Goal: Transaction & Acquisition: Purchase product/service

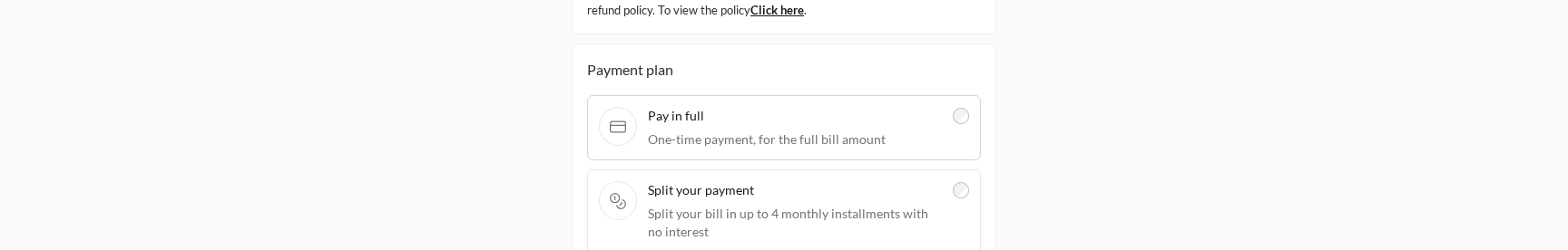
scroll to position [315, 0]
click at [954, 183] on div at bounding box center [960, 209] width 17 height 60
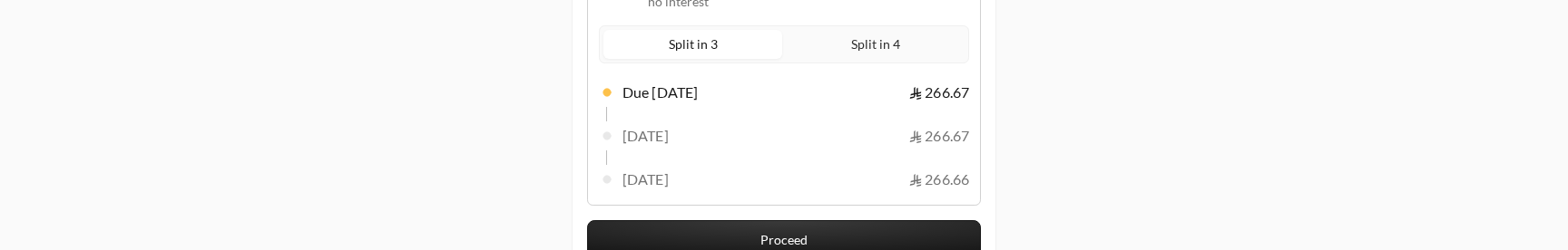
scroll to position [542, 0]
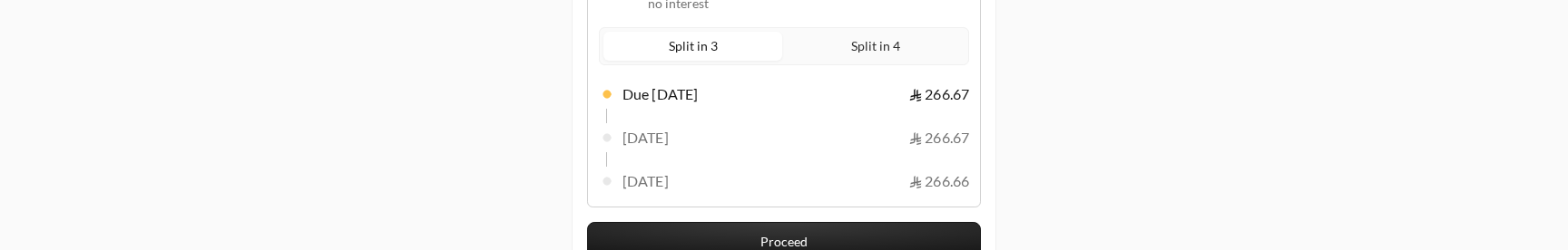
click at [885, 54] on span "Split in 4" at bounding box center [875, 45] width 57 height 22
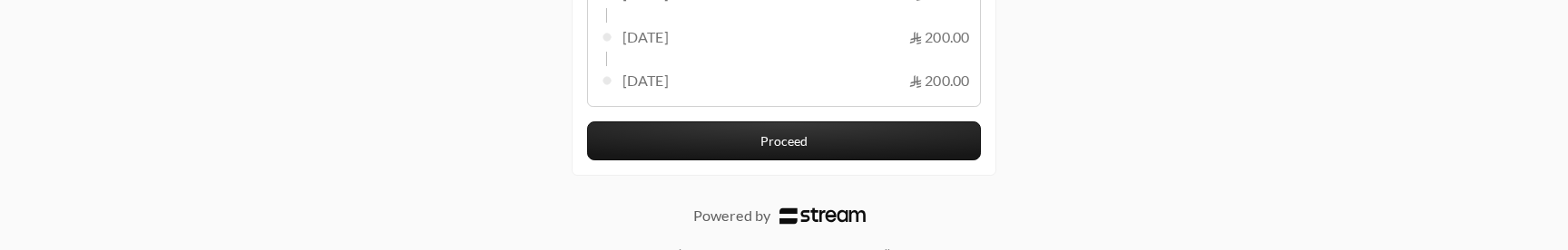
click at [759, 156] on button "Proceed" at bounding box center [784, 141] width 394 height 39
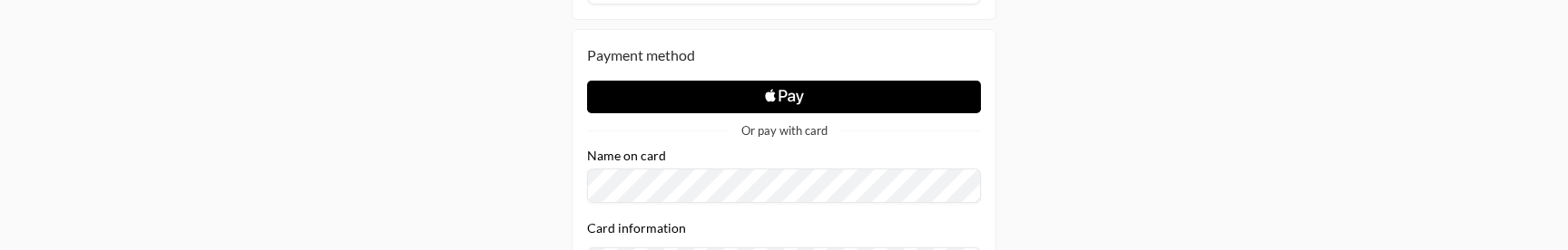
scroll to position [251, 0]
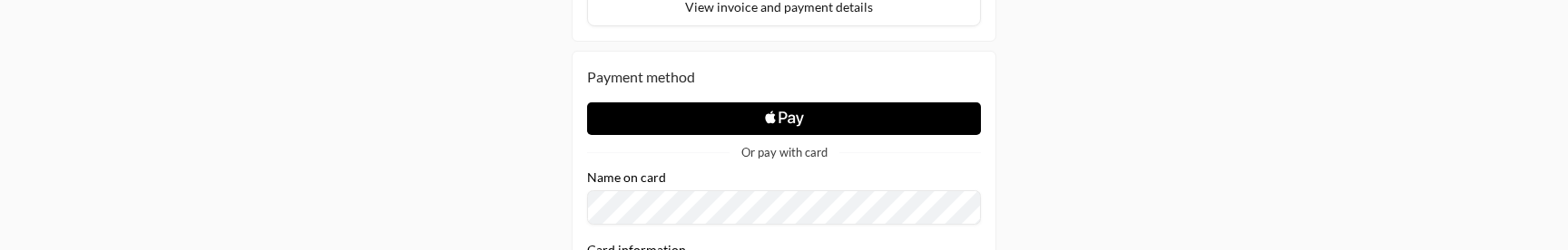
click at [841, 106] on icon "Apple Logo" at bounding box center [784, 118] width 197 height 32
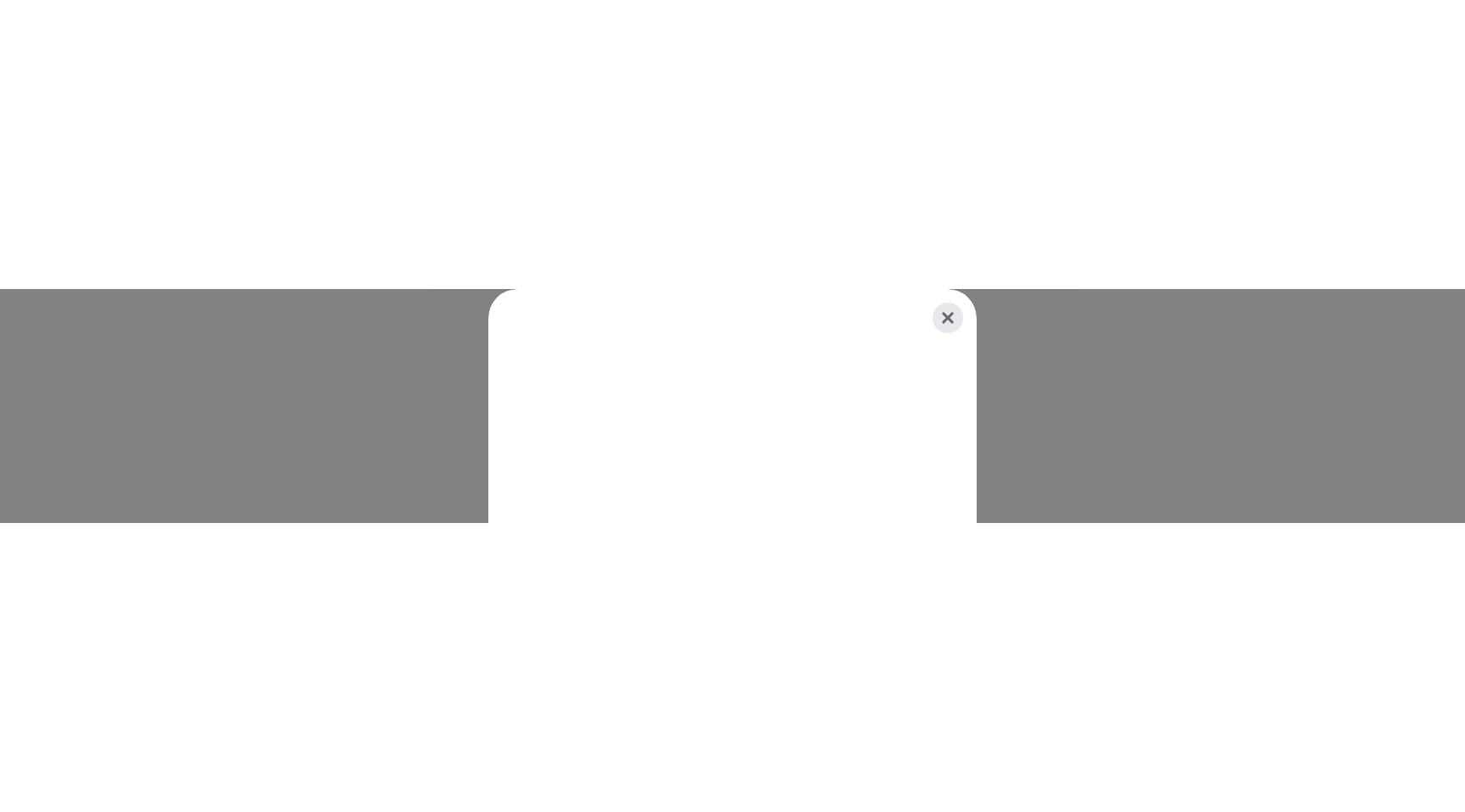
scroll to position [0, 0]
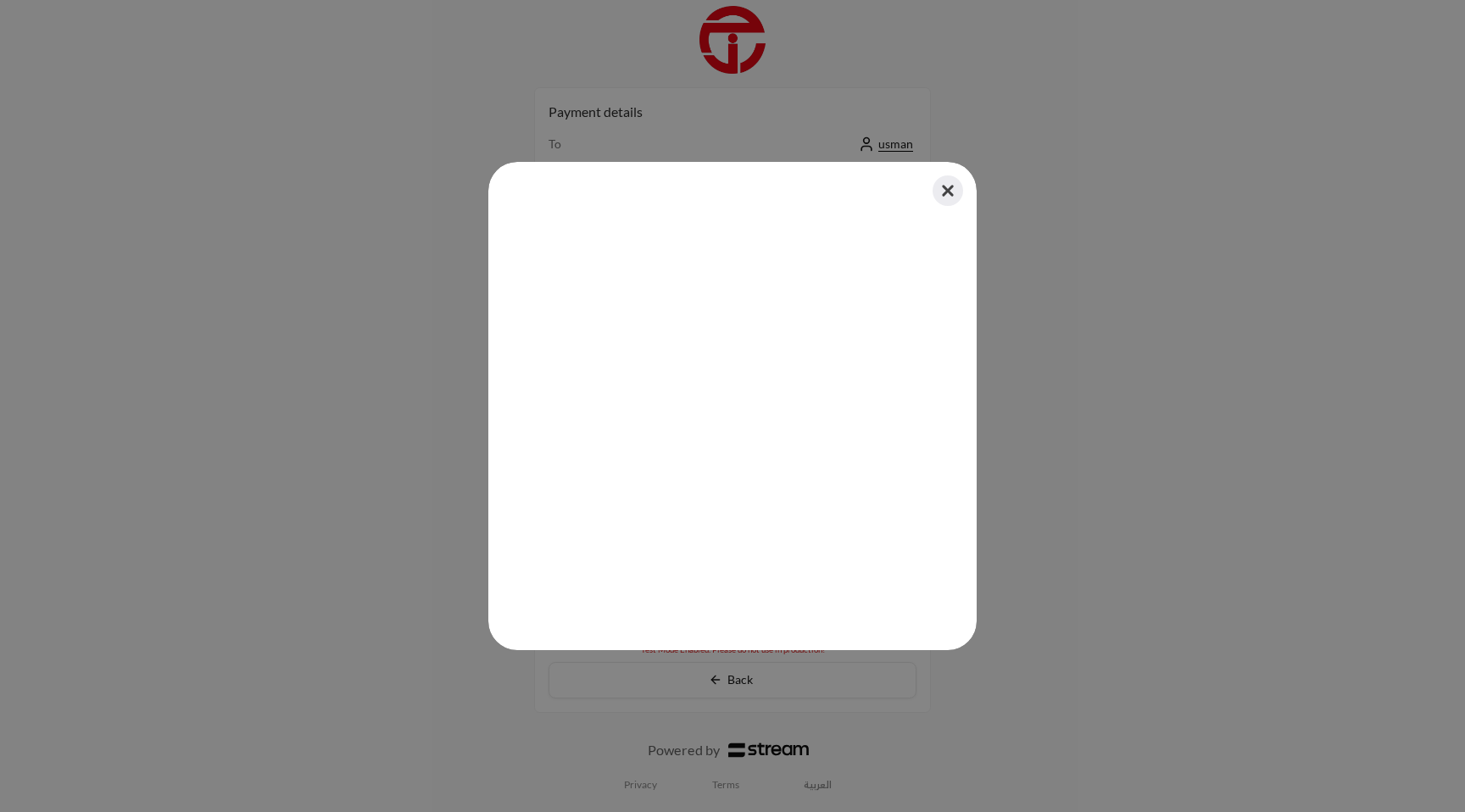
click at [948, 193] on button "Close" at bounding box center [947, 191] width 37 height 37
